Goal: Check status: Check status

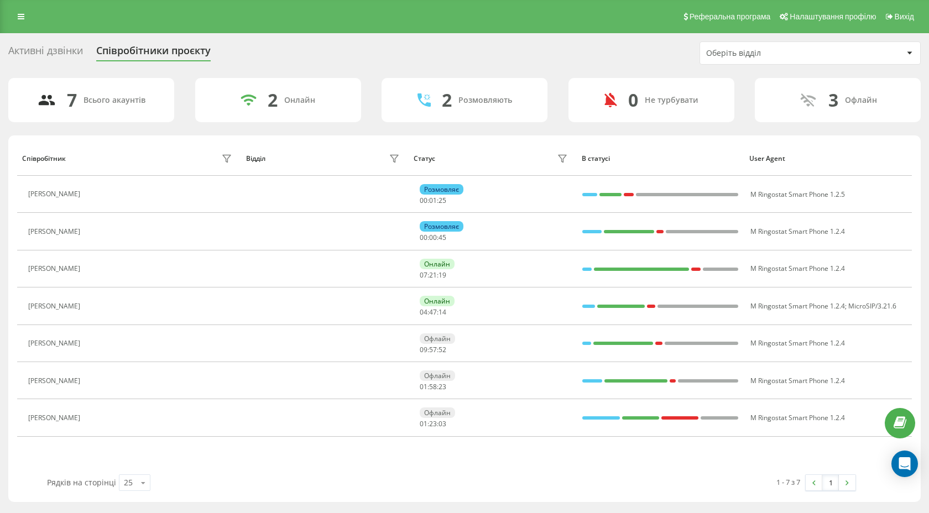
click at [370, 98] on div "7 Всього акаунтів 2 Онлайн 2 Розмовляють 0 Не турбувати 3 Офлайн" at bounding box center [464, 100] width 912 height 44
click at [63, 54] on div "Активні дзвінки" at bounding box center [45, 53] width 75 height 17
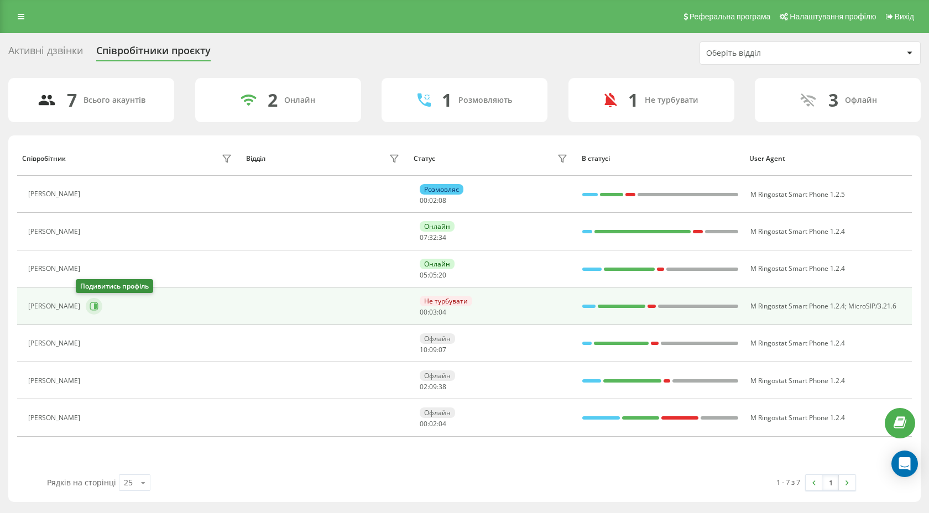
click at [88, 306] on button at bounding box center [94, 306] width 17 height 17
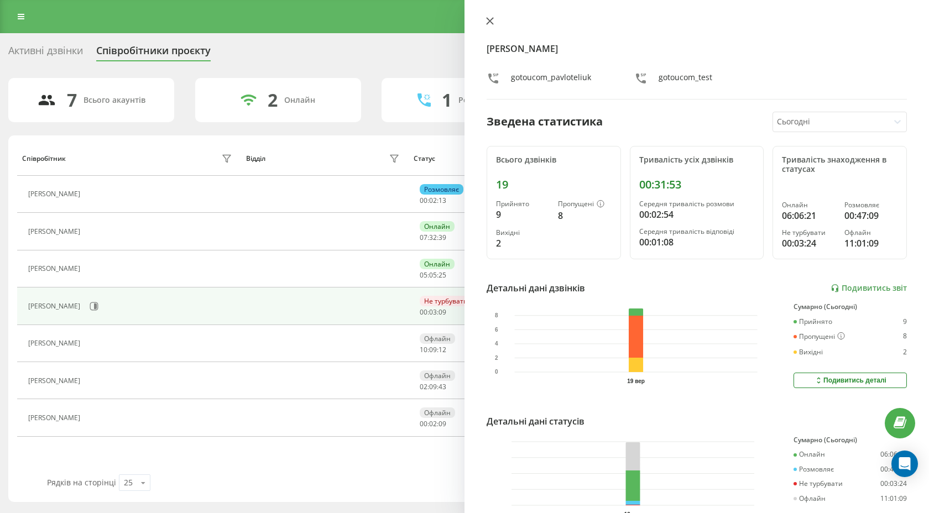
click at [489, 22] on icon at bounding box center [489, 21] width 7 height 7
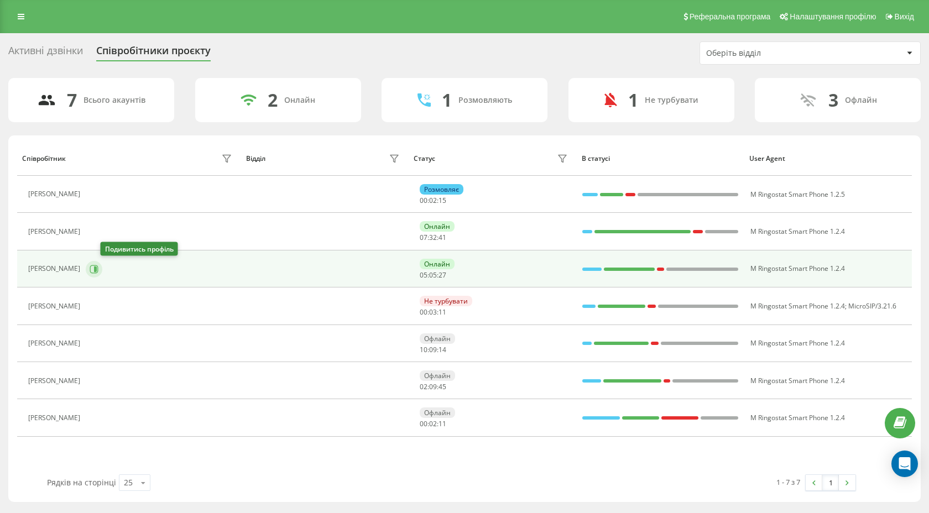
click at [98, 269] on icon at bounding box center [94, 269] width 9 height 9
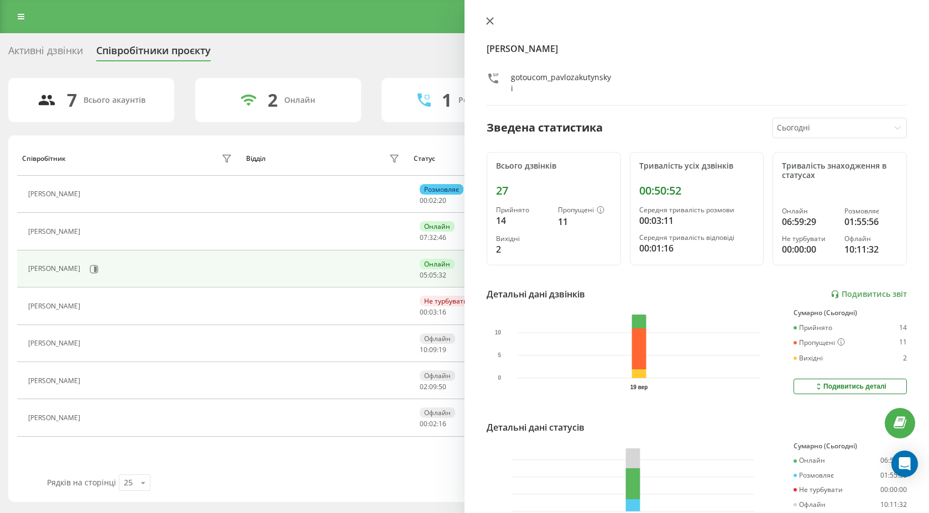
click at [491, 19] on icon at bounding box center [489, 21] width 7 height 7
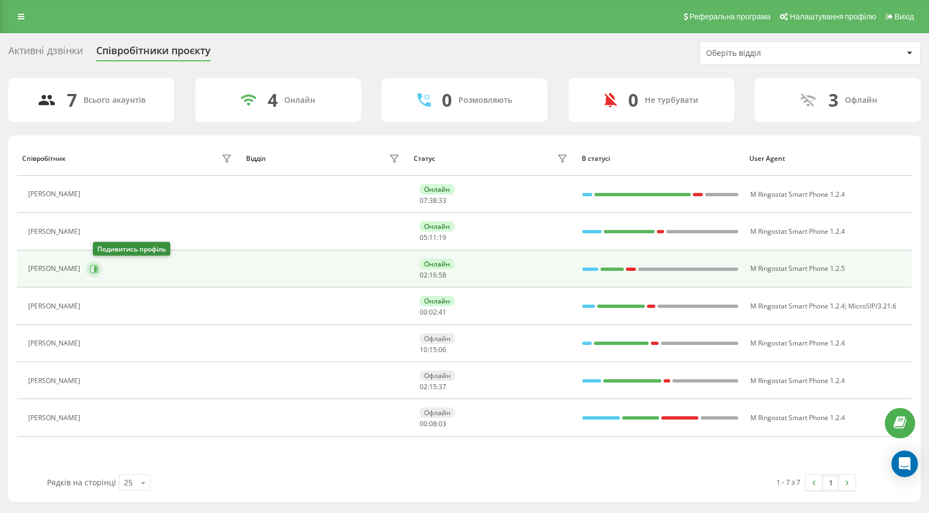
click at [97, 268] on icon at bounding box center [95, 269] width 3 height 6
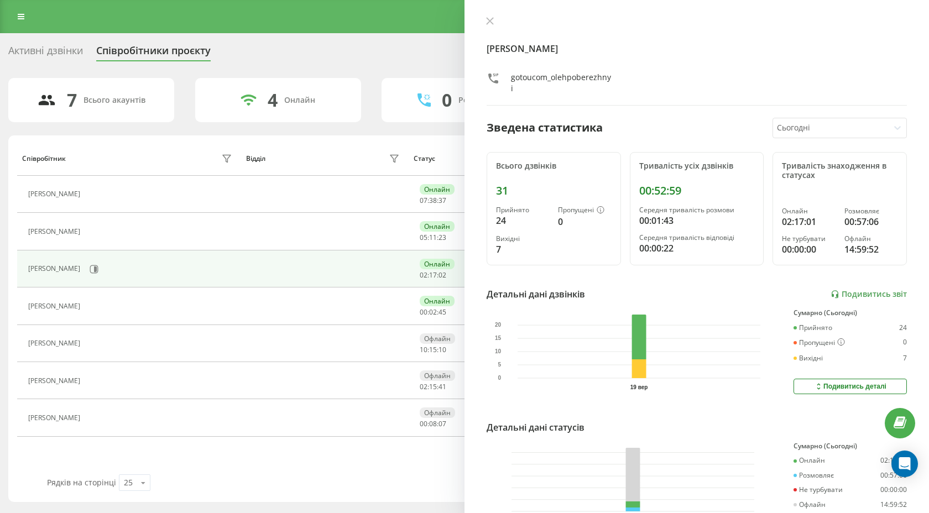
scroll to position [64, 0]
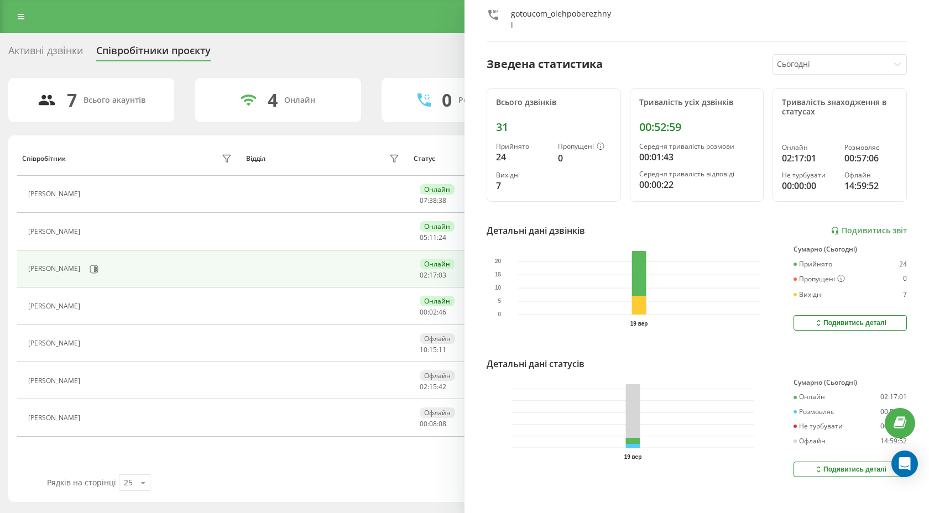
click at [802, 462] on button "Подивитись деталі" at bounding box center [849, 469] width 113 height 15
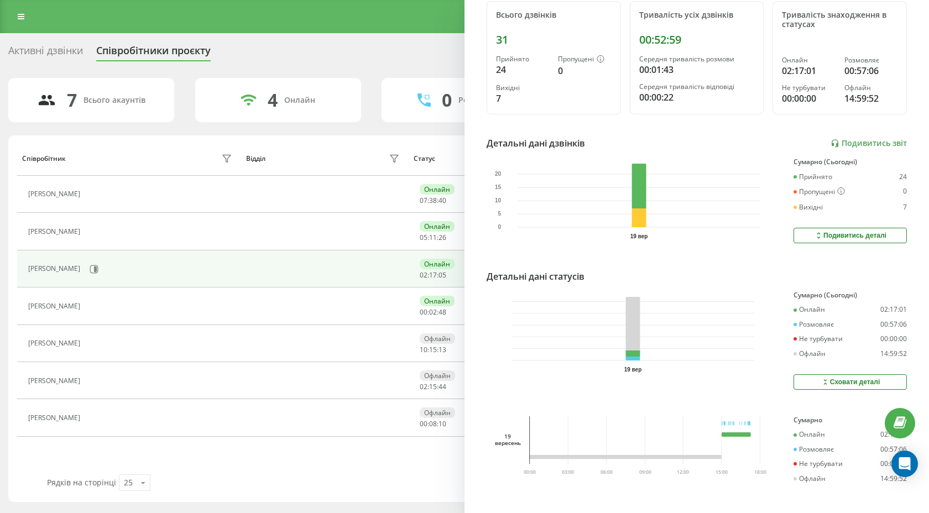
click at [836, 378] on div "Сховати деталі" at bounding box center [850, 382] width 60 height 9
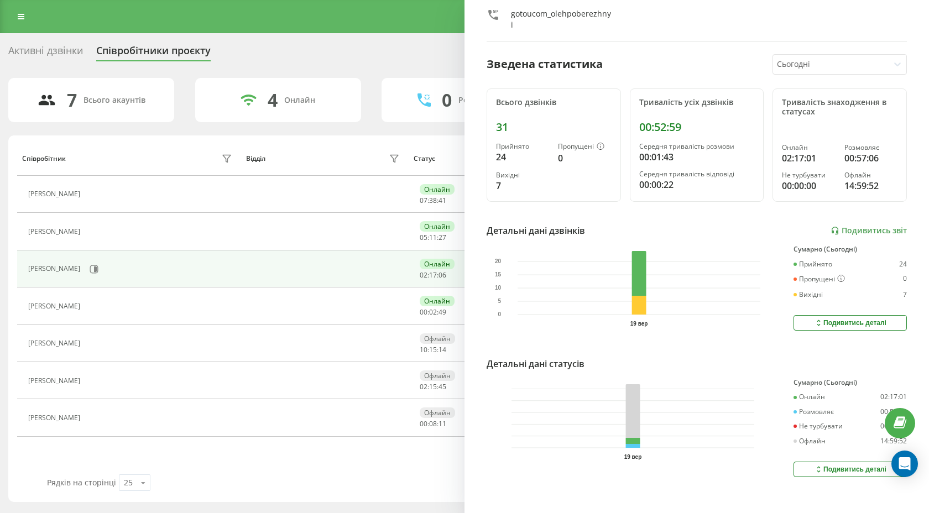
scroll to position [0, 0]
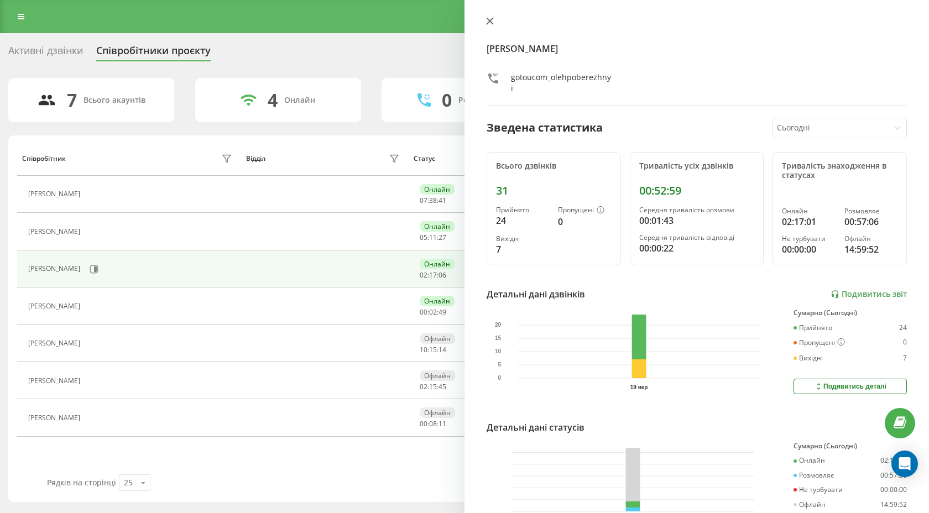
click at [486, 18] on icon at bounding box center [489, 21] width 7 height 7
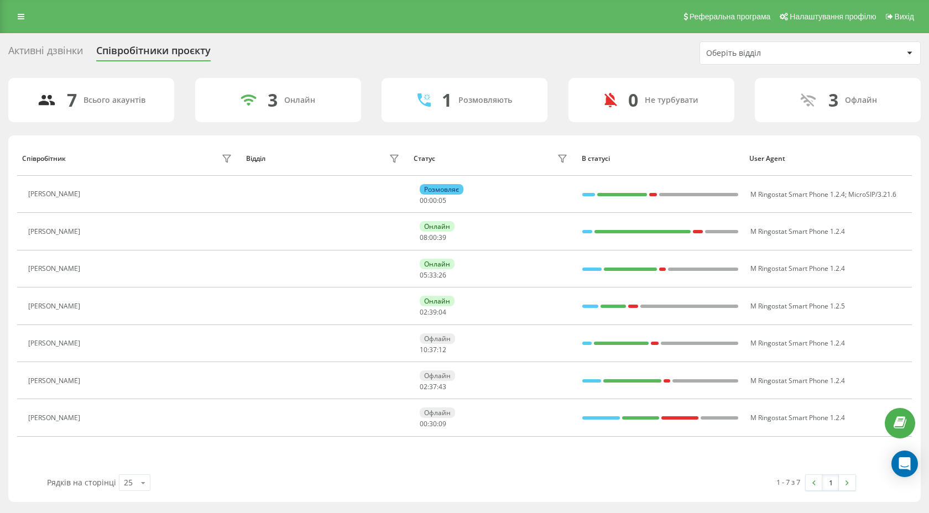
click at [181, 98] on div "7 Всього акаунтів 3 Онлайн 1 Розмовляють 0 Не турбувати 3 Офлайн" at bounding box center [464, 100] width 912 height 44
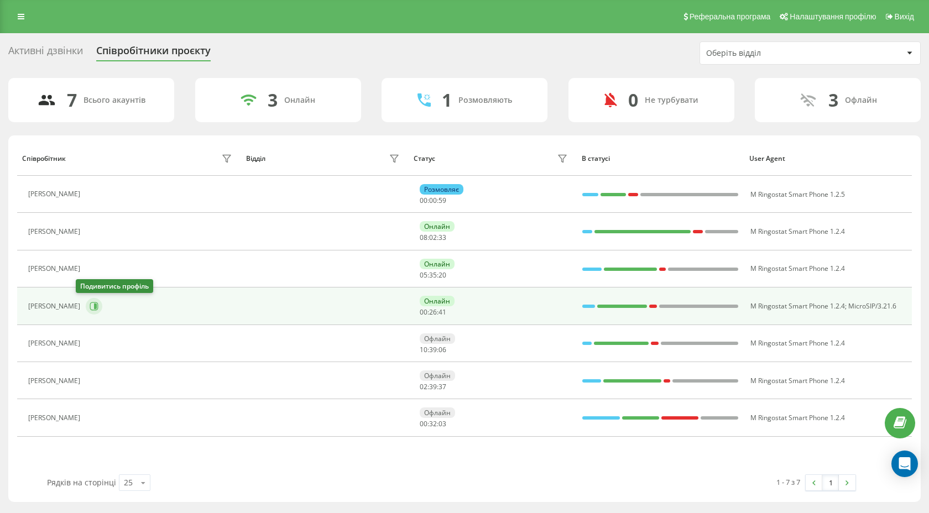
click at [86, 298] on button at bounding box center [94, 306] width 17 height 17
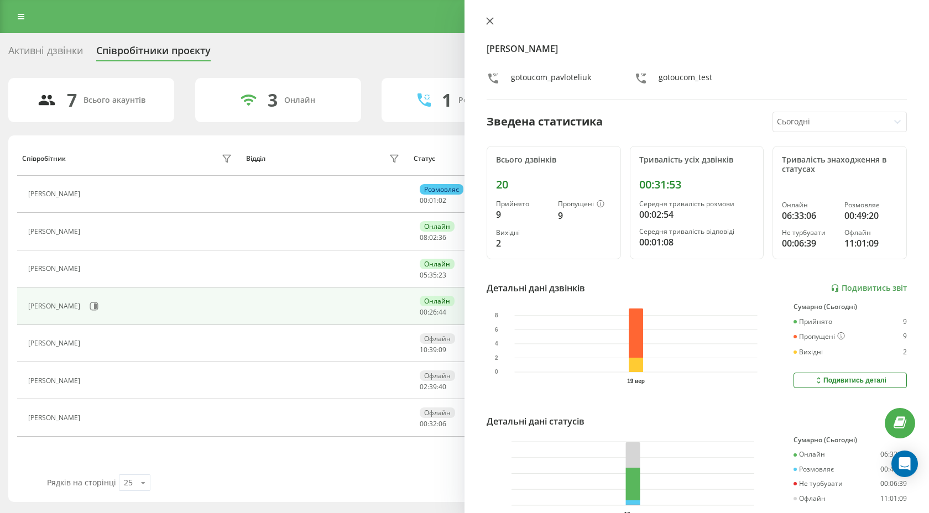
click at [488, 23] on icon at bounding box center [489, 21] width 7 height 7
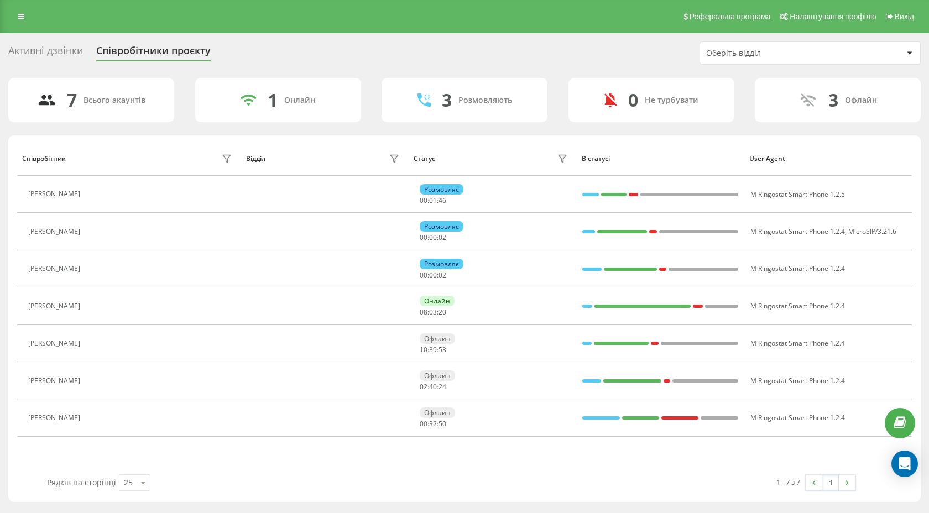
click at [365, 101] on div "7 Всього акаунтів 1 Онлайн 3 Розмовляють 0 Не турбувати 3 Офлайн" at bounding box center [464, 100] width 912 height 44
click at [634, 48] on div "Активні дзвінки Співробітники проєкту Оберіть відділ" at bounding box center [464, 52] width 912 height 23
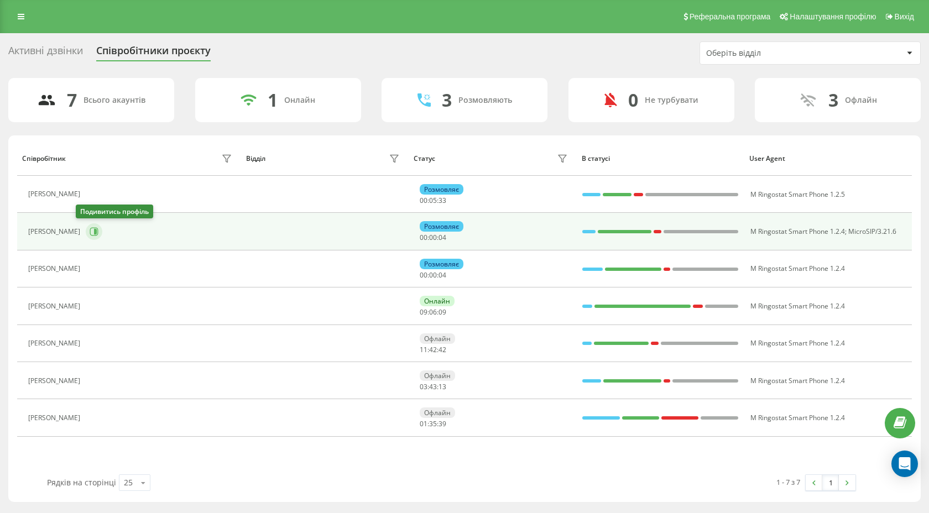
click at [86, 227] on button at bounding box center [94, 231] width 17 height 17
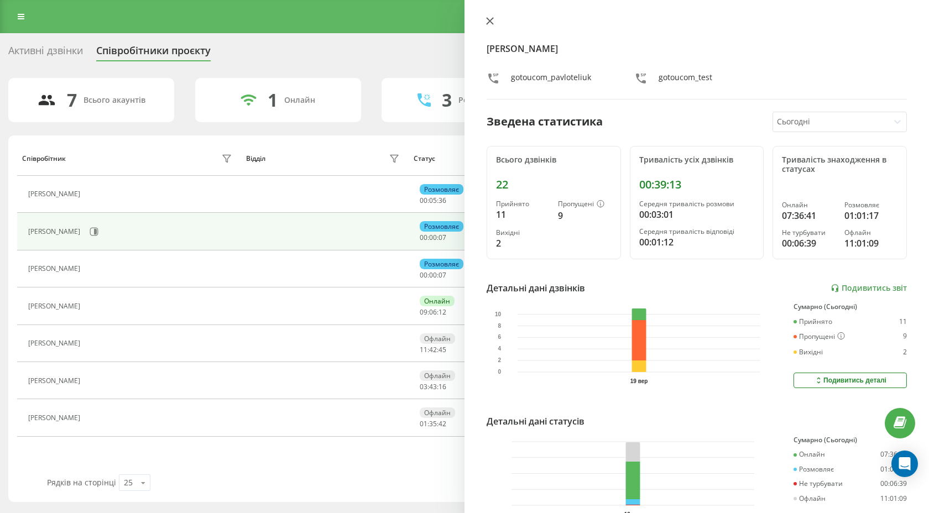
click at [493, 27] on button at bounding box center [490, 22] width 14 height 11
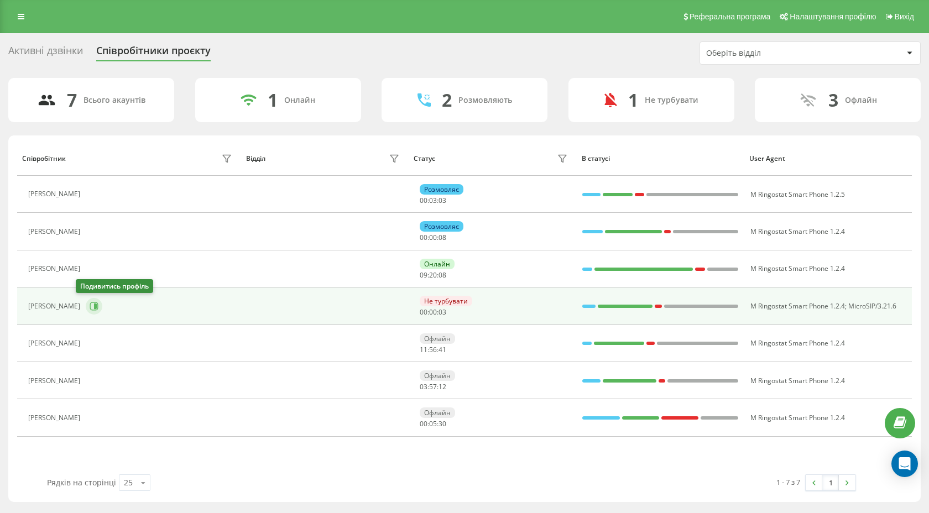
click at [90, 308] on icon at bounding box center [94, 306] width 9 height 9
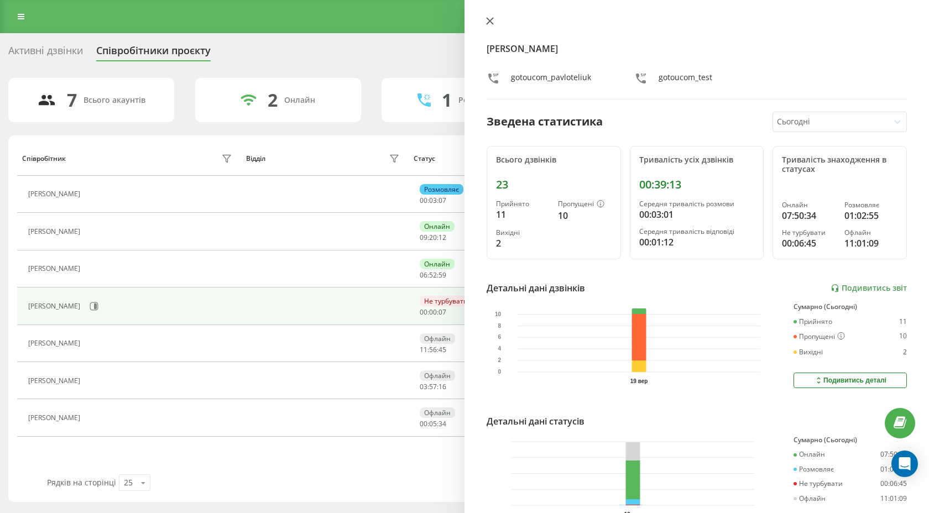
click at [493, 23] on icon at bounding box center [490, 21] width 8 height 8
